Goal: Task Accomplishment & Management: Use online tool/utility

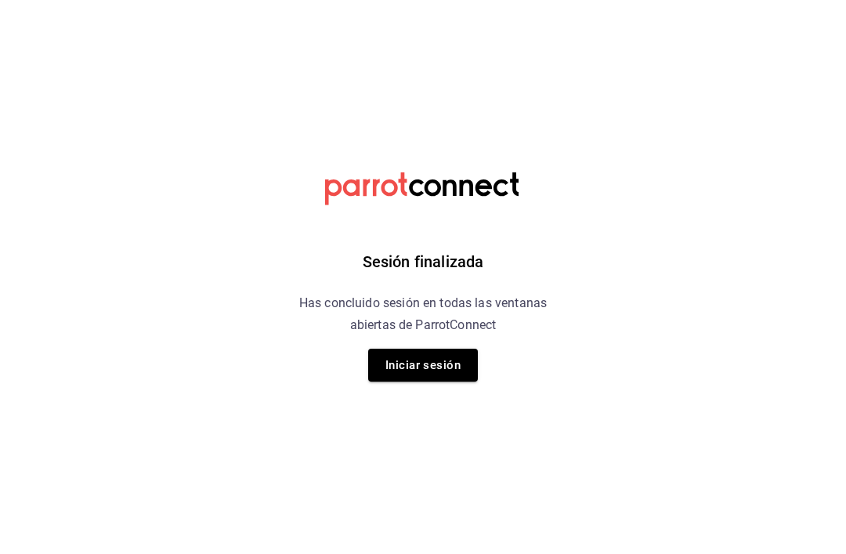
click at [464, 370] on button "Iniciar sesión" at bounding box center [423, 365] width 110 height 33
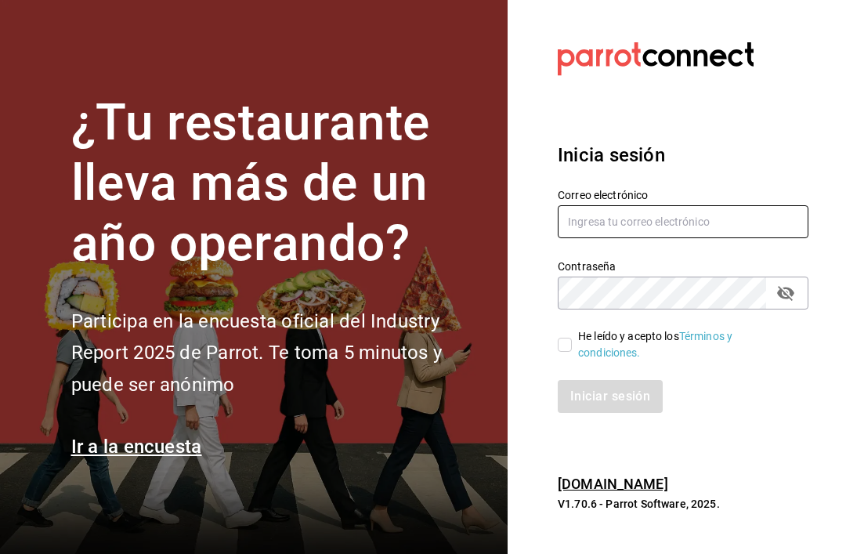
click at [745, 234] on input "text" at bounding box center [683, 221] width 251 height 33
type input "[EMAIL_ADDRESS][DOMAIN_NAME]"
click at [554, 361] on div "He leído y acepto los Términos y condiciones." at bounding box center [673, 335] width 269 height 52
click at [569, 352] on input "He leído y acepto los Términos y condiciones." at bounding box center [565, 345] width 14 height 14
checkbox input "true"
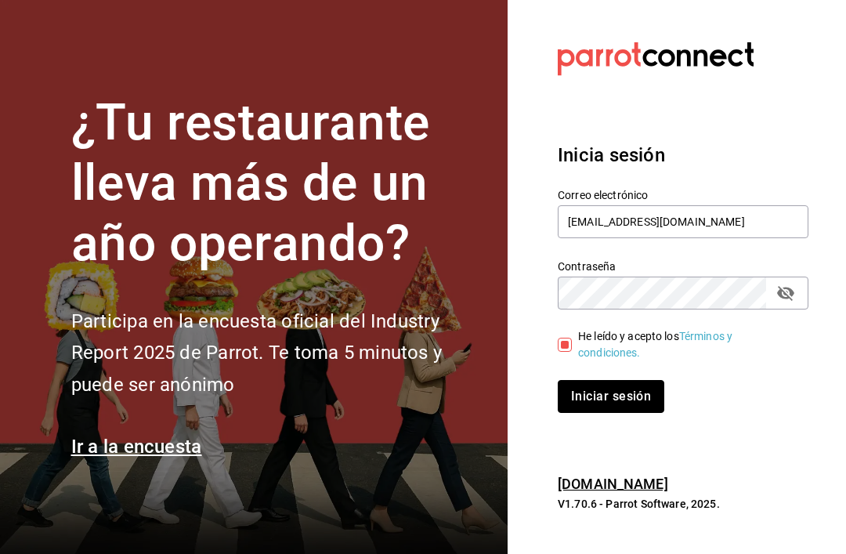
click at [614, 413] on button "Iniciar sesión" at bounding box center [611, 396] width 107 height 33
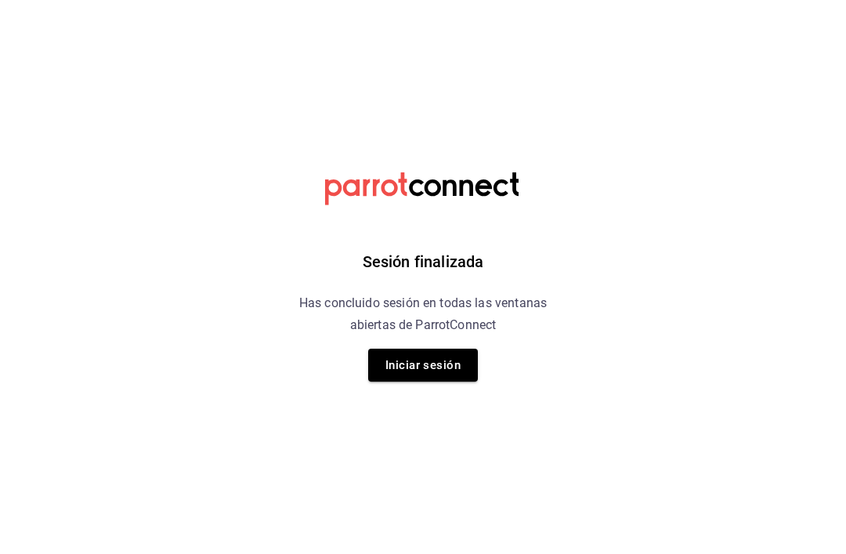
click at [450, 367] on button "Iniciar sesión" at bounding box center [423, 365] width 110 height 33
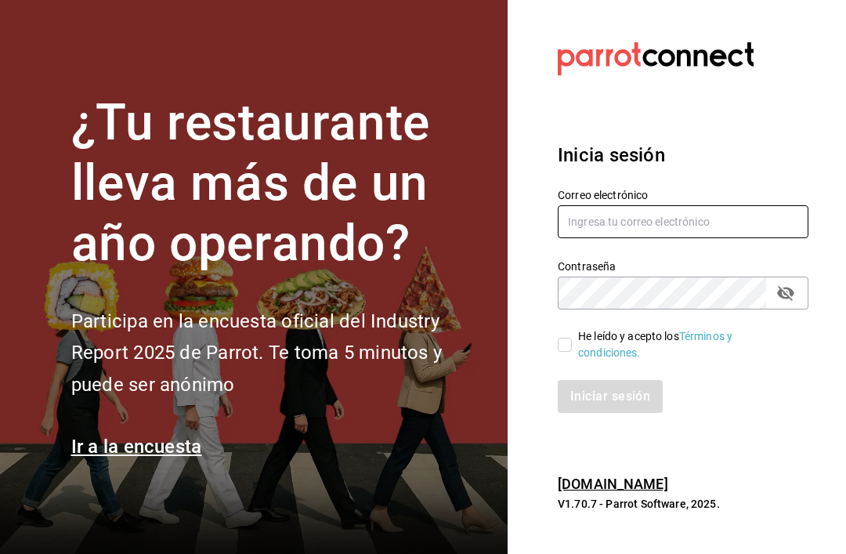
click at [684, 238] on input "text" at bounding box center [683, 221] width 251 height 33
type input "[EMAIL_ADDRESS][DOMAIN_NAME]"
click at [562, 352] on input "He leído y acepto los Términos y condiciones." at bounding box center [565, 345] width 14 height 14
checkbox input "true"
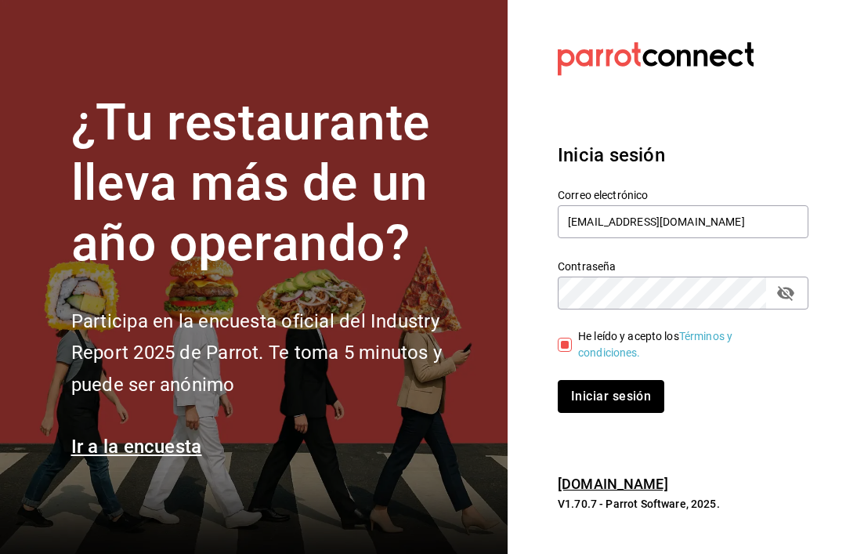
click at [641, 413] on button "Iniciar sesión" at bounding box center [611, 396] width 107 height 33
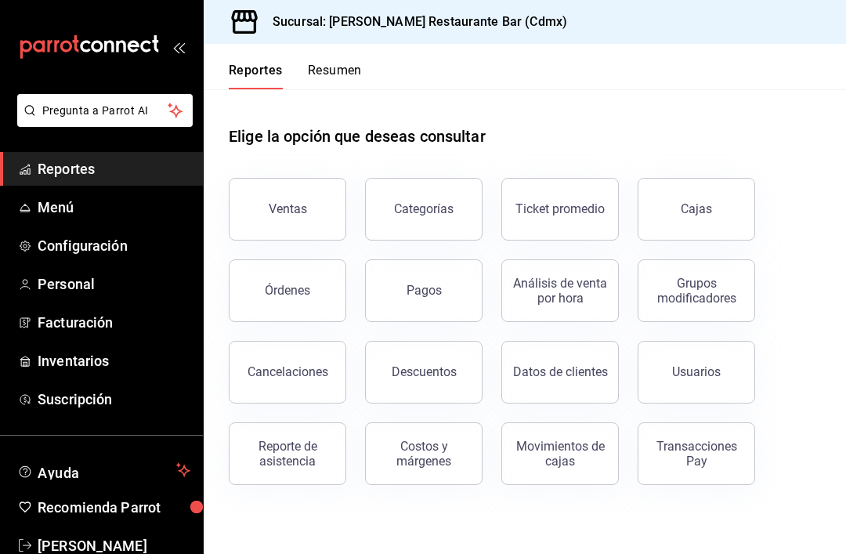
click at [292, 236] on button "Ventas" at bounding box center [287, 209] width 117 height 63
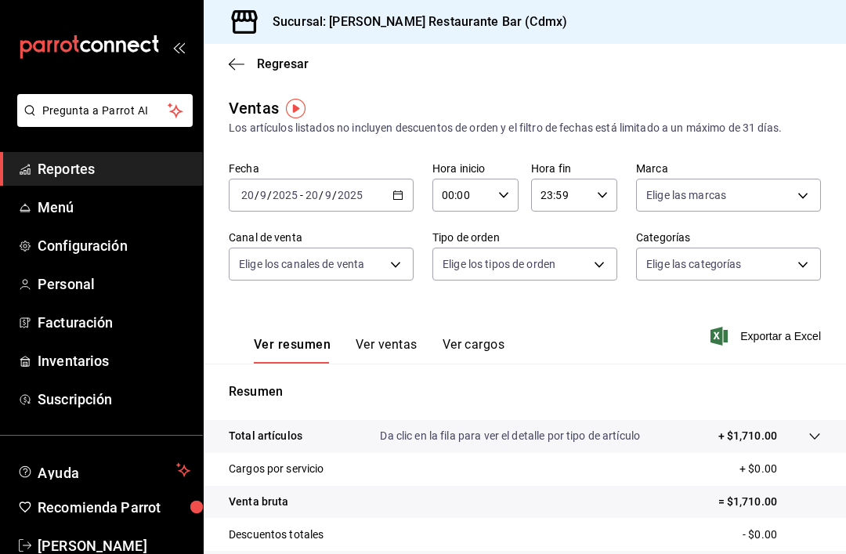
click at [392, 193] on icon "button" at bounding box center [397, 195] width 11 height 11
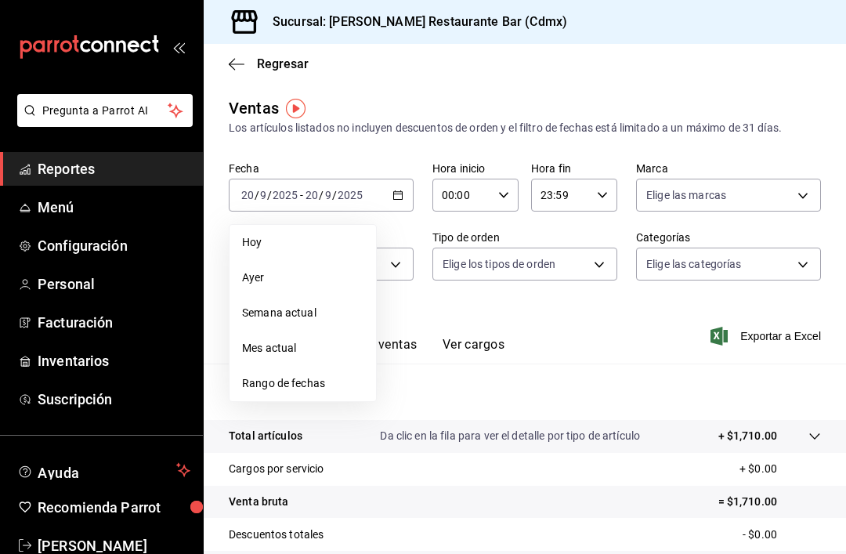
click at [327, 383] on span "Rango de fechas" at bounding box center [302, 383] width 121 height 16
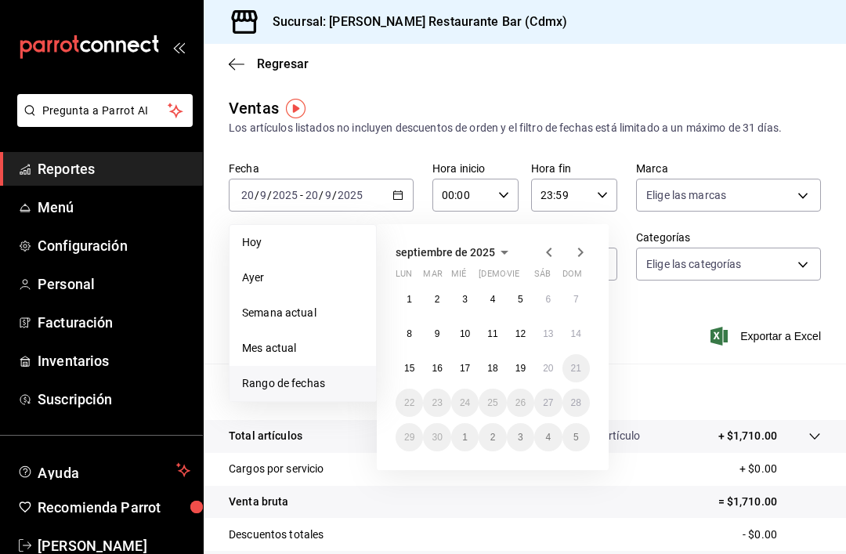
click at [551, 253] on icon "button" at bounding box center [549, 252] width 19 height 19
click at [583, 260] on icon "button" at bounding box center [580, 252] width 19 height 19
click at [543, 254] on icon "button" at bounding box center [549, 252] width 19 height 19
click at [495, 407] on abbr "21" at bounding box center [492, 402] width 10 height 11
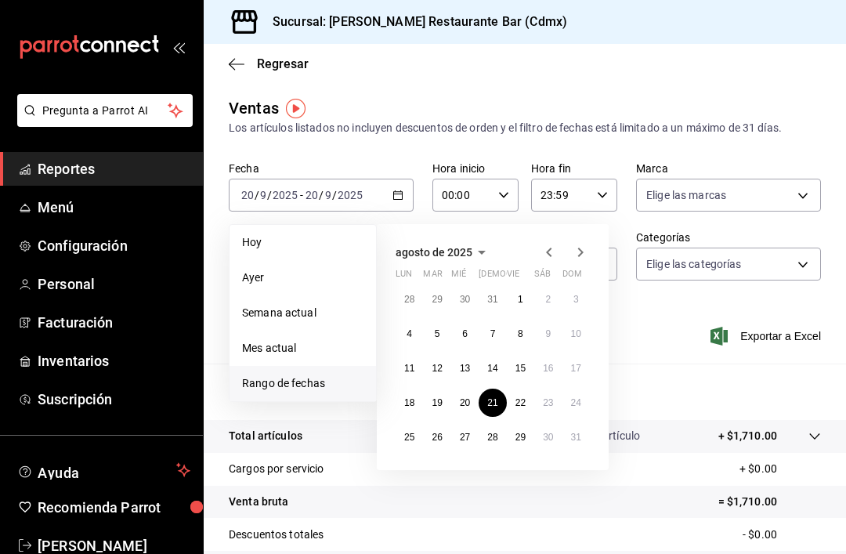
click at [573, 257] on icon "button" at bounding box center [580, 252] width 19 height 19
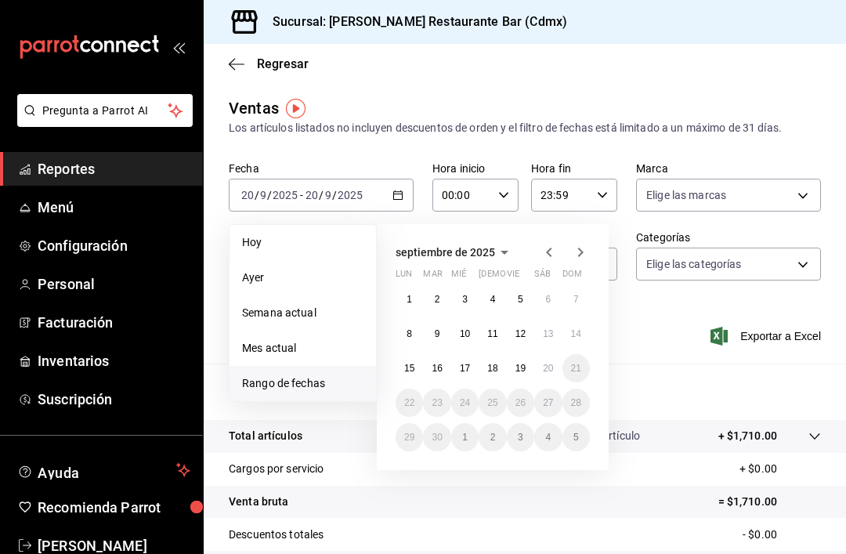
click at [551, 370] on abbr "20" at bounding box center [548, 368] width 10 height 11
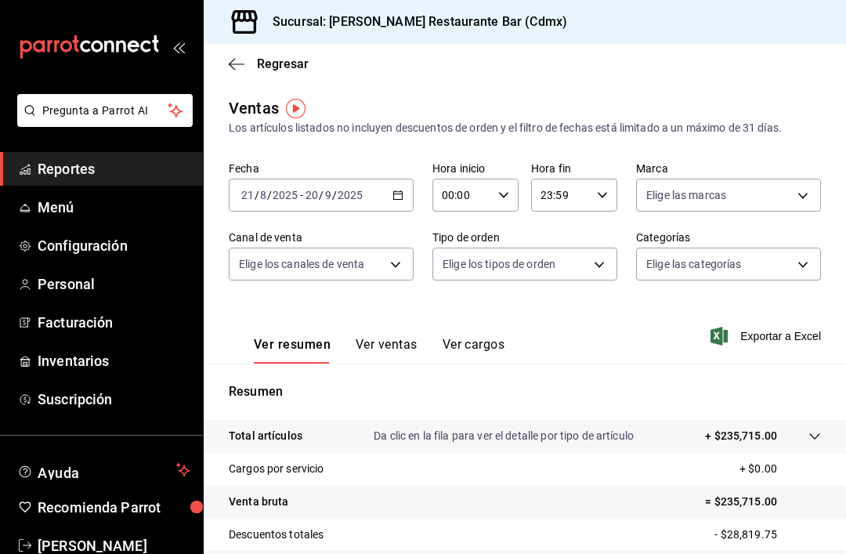
click at [396, 278] on body "Pregunta a Parrot AI Reportes Menú Configuración Personal Facturación Inventari…" at bounding box center [423, 277] width 846 height 554
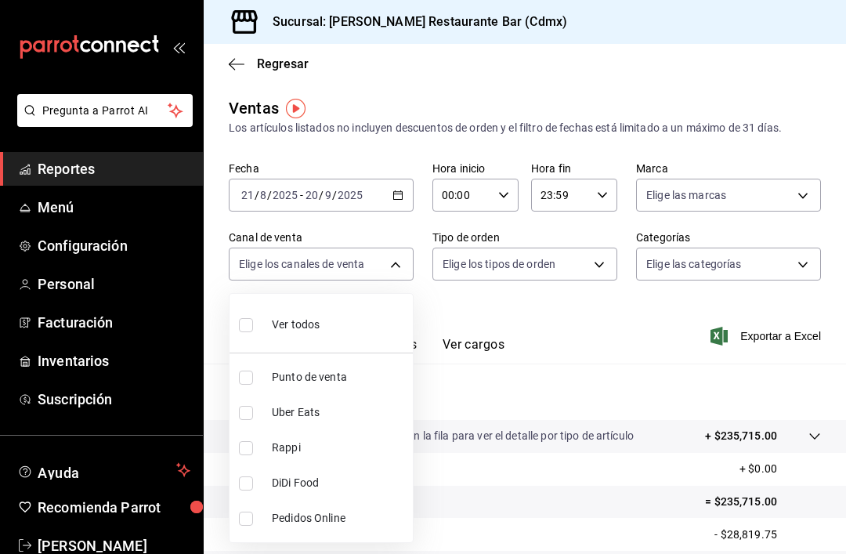
click at [785, 197] on div at bounding box center [423, 277] width 846 height 554
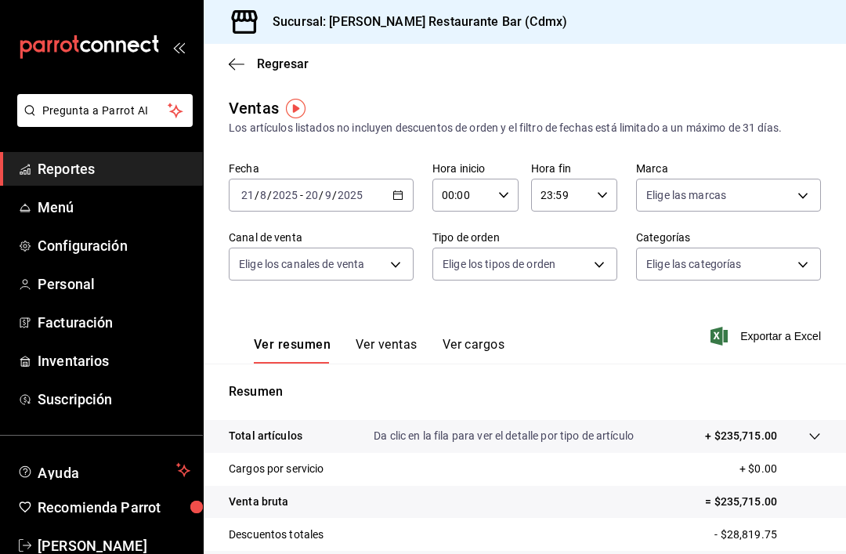
click at [801, 197] on body "Pregunta a Parrot AI Reportes Menú Configuración Personal Facturación Inventari…" at bounding box center [423, 277] width 846 height 554
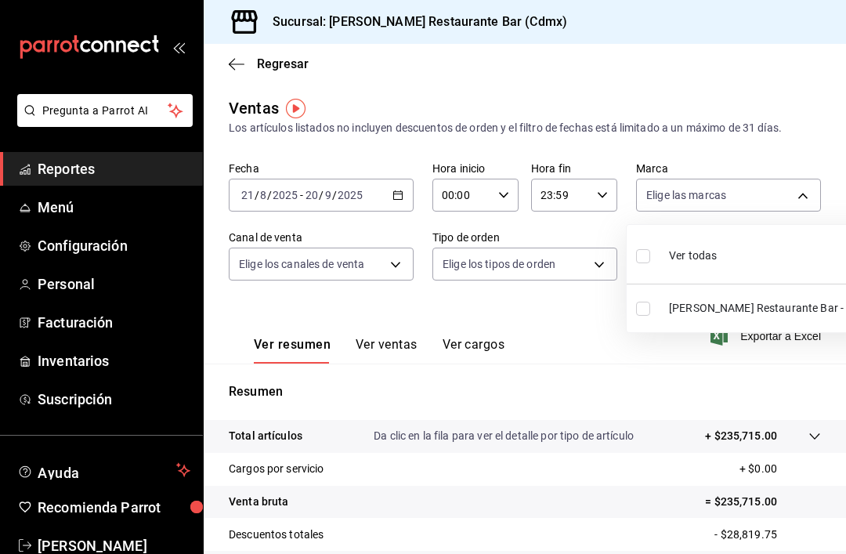
click at [793, 171] on div at bounding box center [423, 277] width 846 height 554
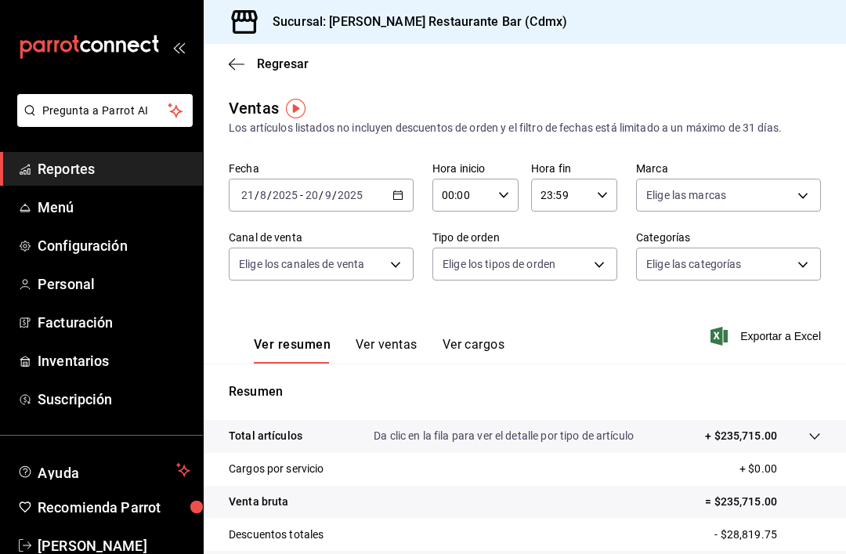
click at [799, 279] on body "Pregunta a Parrot AI Reportes Menú Configuración Personal Facturación Inventari…" at bounding box center [423, 277] width 846 height 554
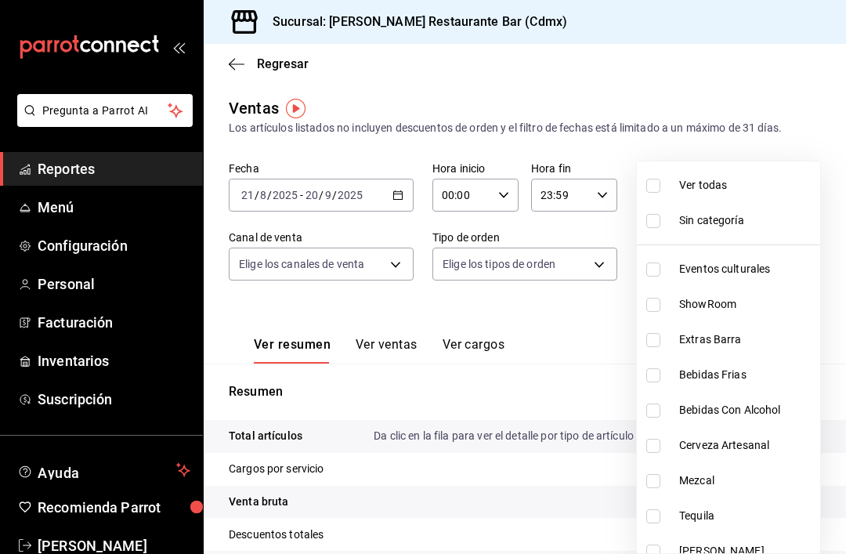
click at [651, 311] on input "checkbox" at bounding box center [653, 305] width 14 height 14
checkbox input "true"
type input "5bf03305-0487-47d5-9649-1ba07f098c26"
click at [789, 76] on div at bounding box center [423, 277] width 846 height 554
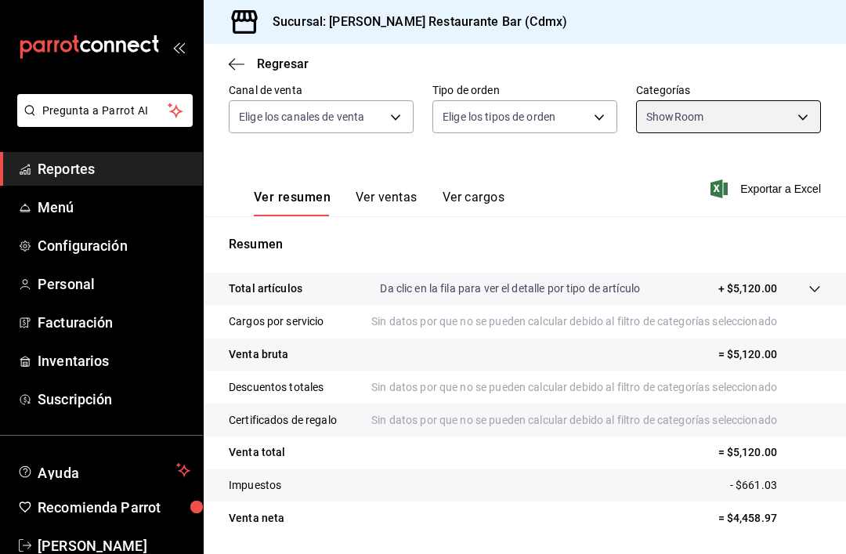
scroll to position [146, 0]
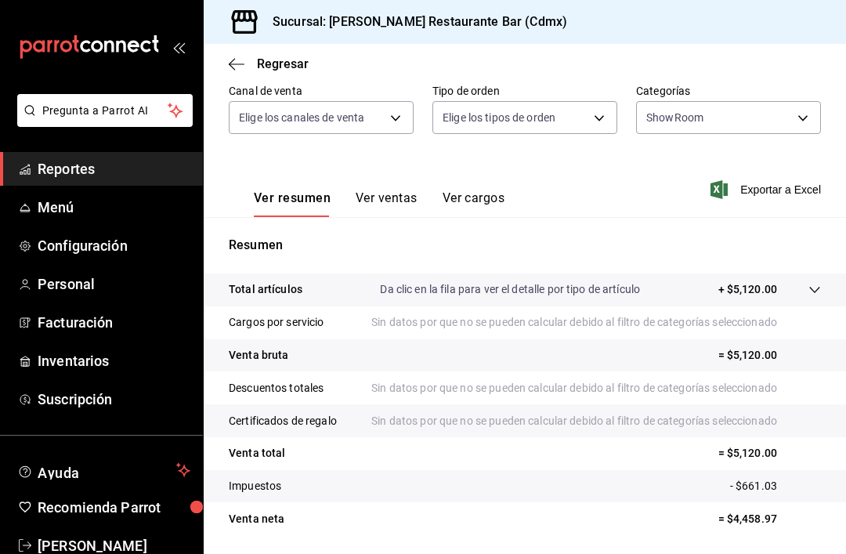
click at [398, 204] on button "Ver ventas" at bounding box center [387, 203] width 62 height 27
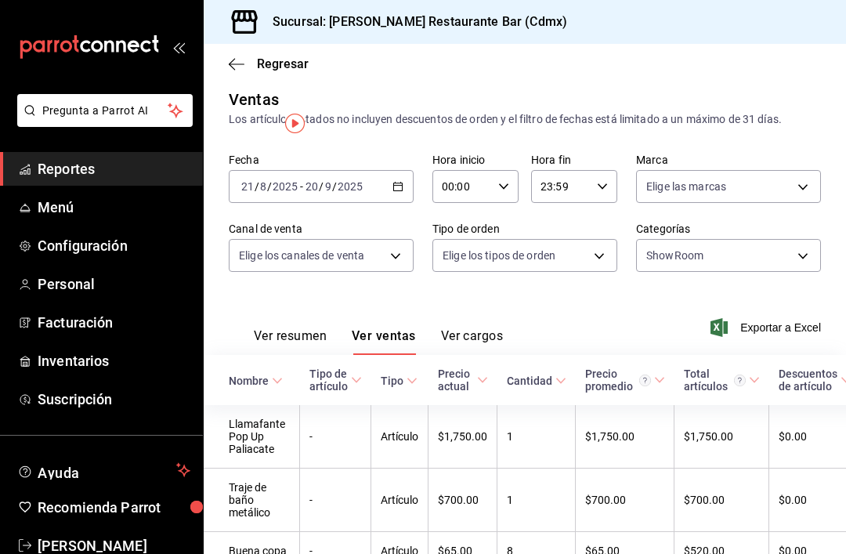
scroll to position [39, 0]
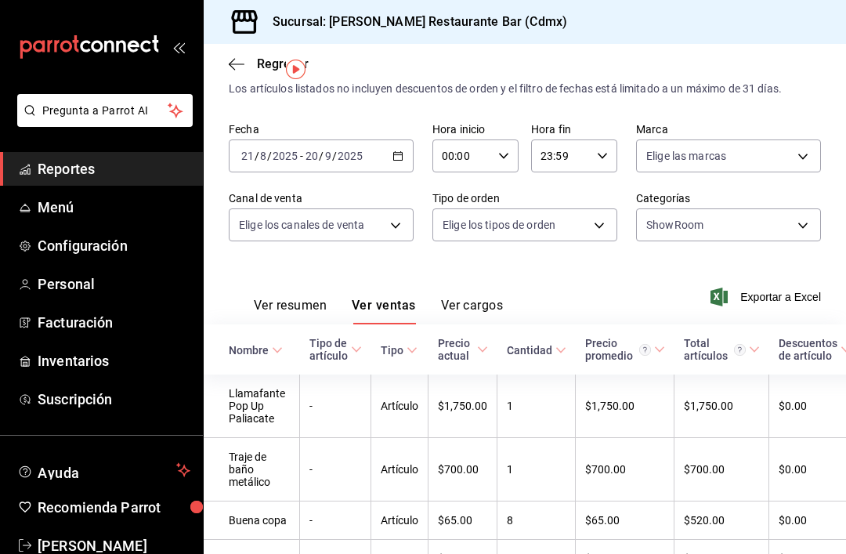
click at [796, 295] on span "Exportar a Excel" at bounding box center [766, 296] width 107 height 19
